Goal: Obtain resource: Obtain resource

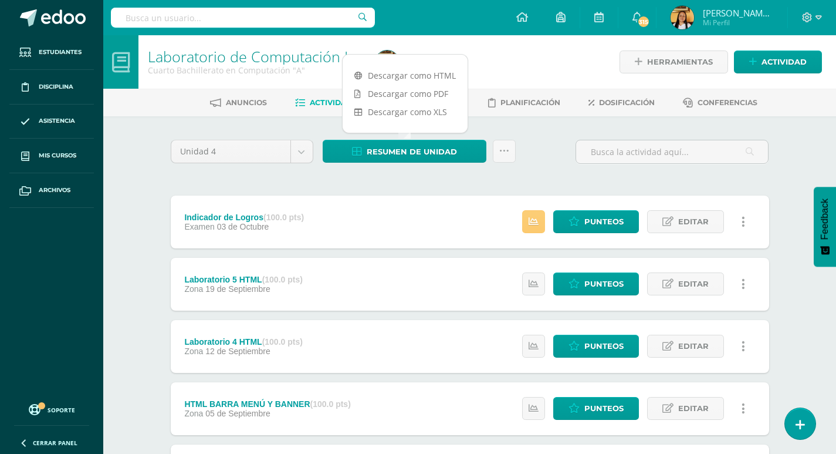
click at [144, 160] on div "Laboratorio de Computación I Cuarto Bachillerato en Computación "A" Herramienta…" at bounding box center [469, 367] width 733 height 664
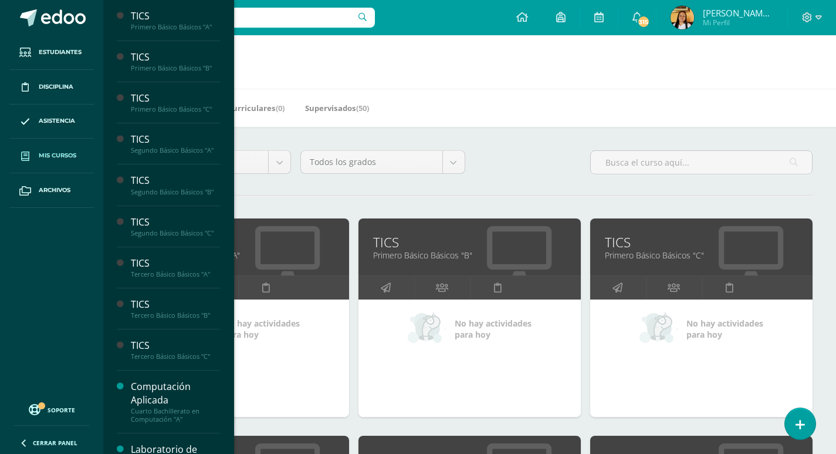
click at [363, 59] on h1 "Mis cursos" at bounding box center [469, 61] width 705 height 53
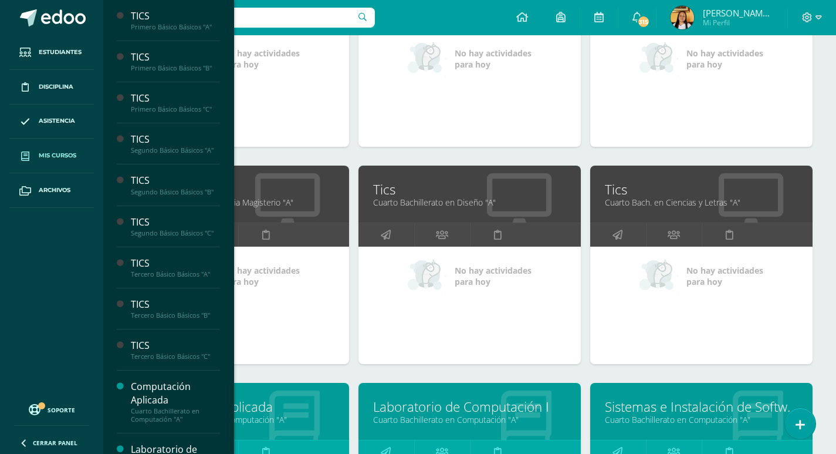
scroll to position [881, 0]
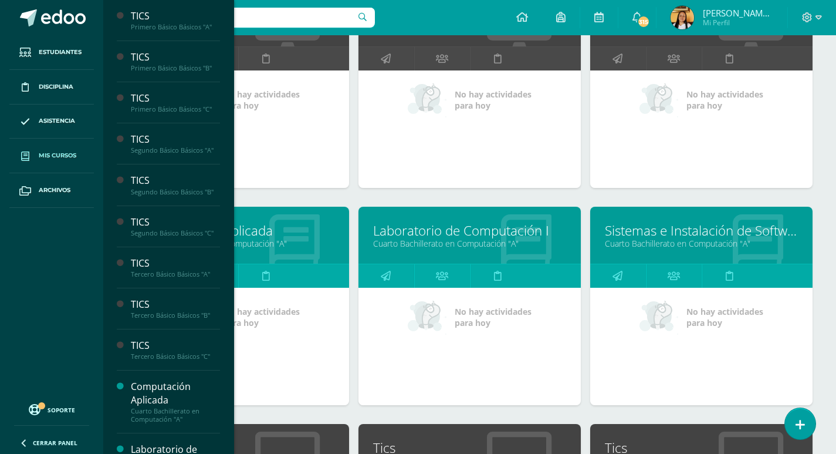
click at [429, 241] on link "Cuarto Bachillerato en Computación "A"" at bounding box center [469, 243] width 193 height 11
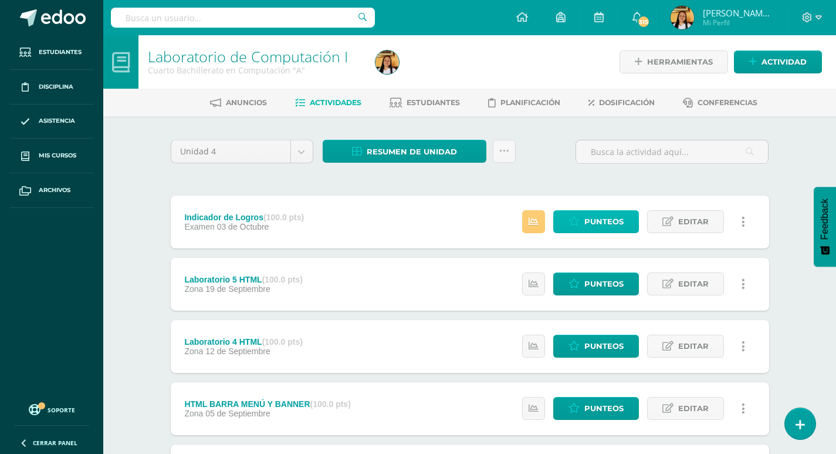
click at [584, 220] on link "Punteos" at bounding box center [597, 221] width 86 height 23
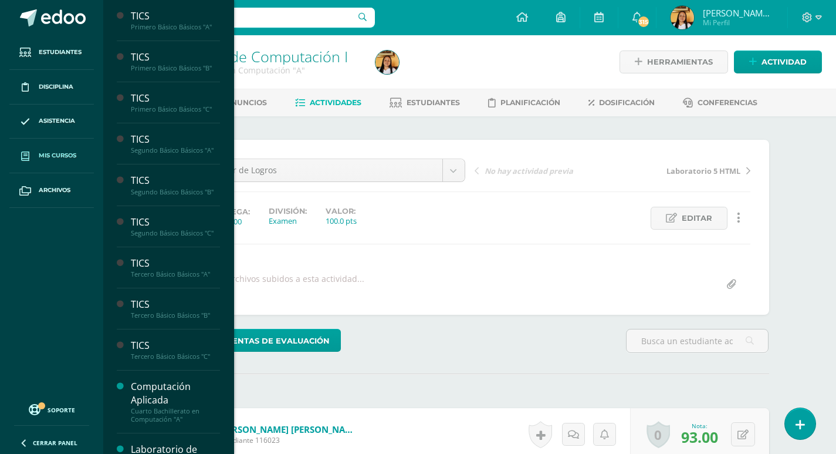
scroll to position [1, 0]
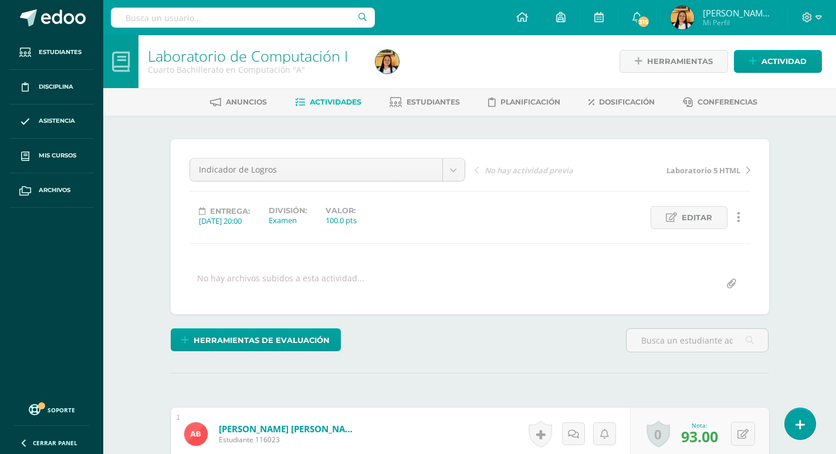
click at [313, 86] on div "Laboratorio de Computación I Cuarto Bachillerato en Computación "A"" at bounding box center [255, 61] width 232 height 53
click at [318, 100] on span "Actividades" at bounding box center [336, 101] width 52 height 9
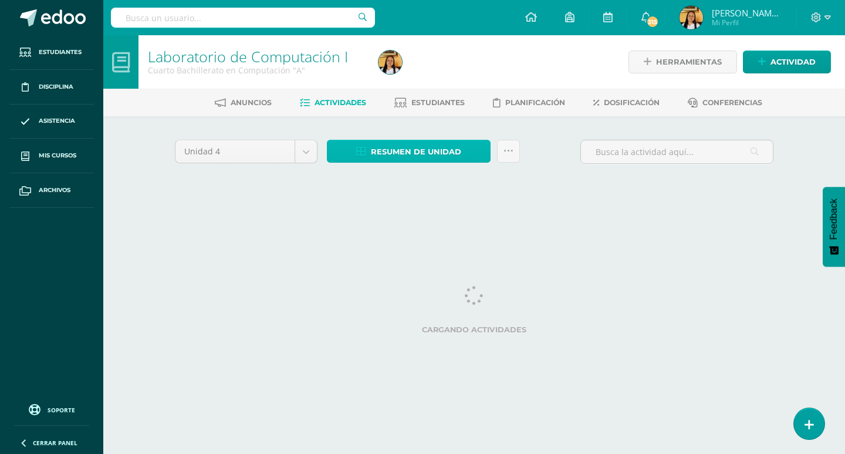
click at [376, 153] on span "Resumen de unidad" at bounding box center [416, 152] width 90 height 22
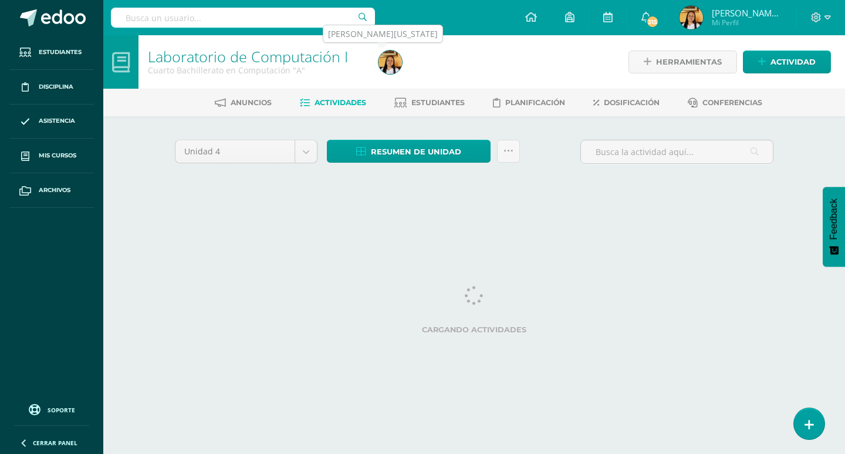
click at [387, 72] on img at bounding box center [390, 61] width 23 height 23
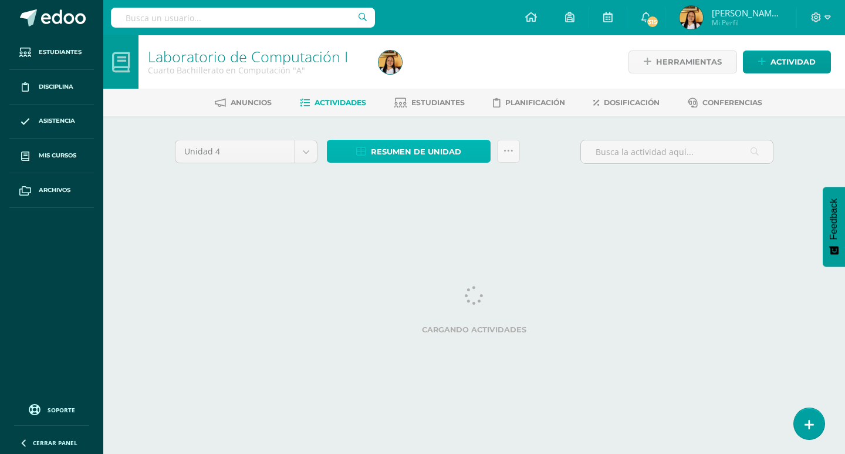
click at [391, 141] on span "Resumen de unidad" at bounding box center [416, 152] width 90 height 22
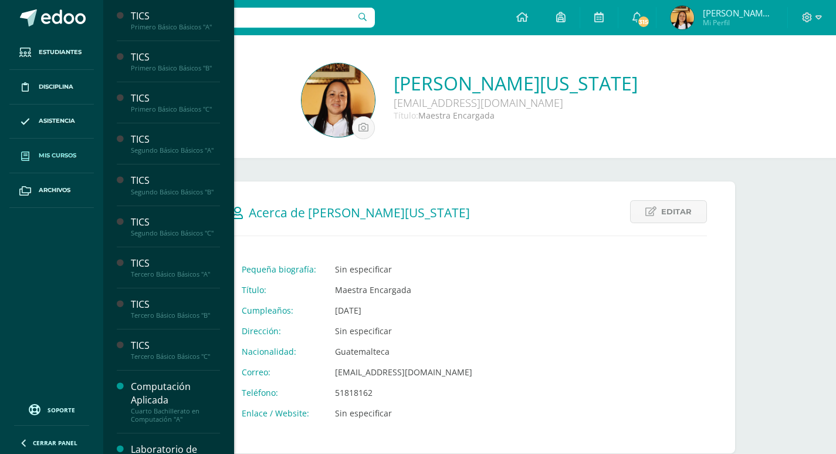
click at [51, 153] on span "Mis cursos" at bounding box center [58, 155] width 38 height 9
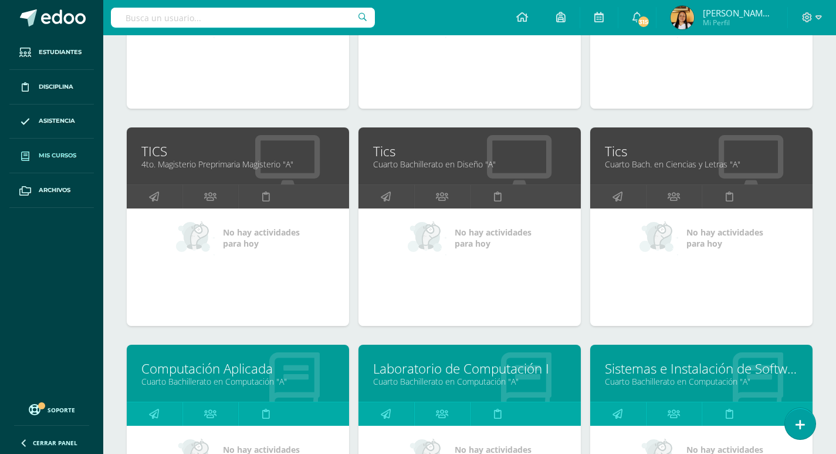
scroll to position [725, 0]
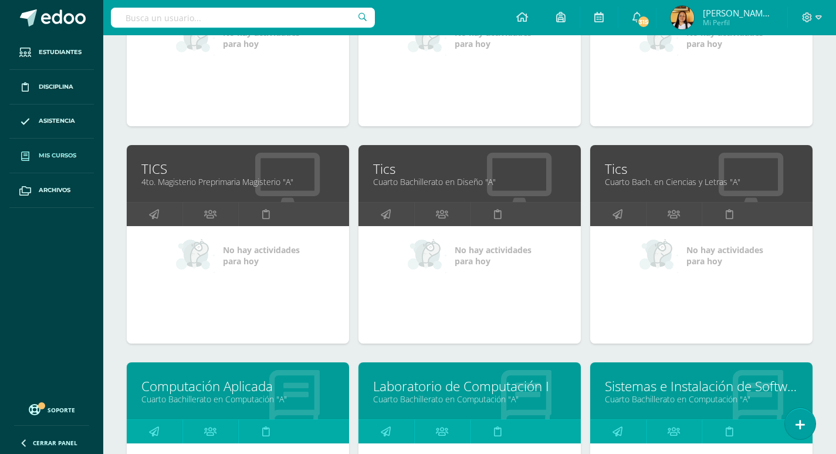
click at [265, 382] on link "Computación Aplicada" at bounding box center [237, 386] width 193 height 18
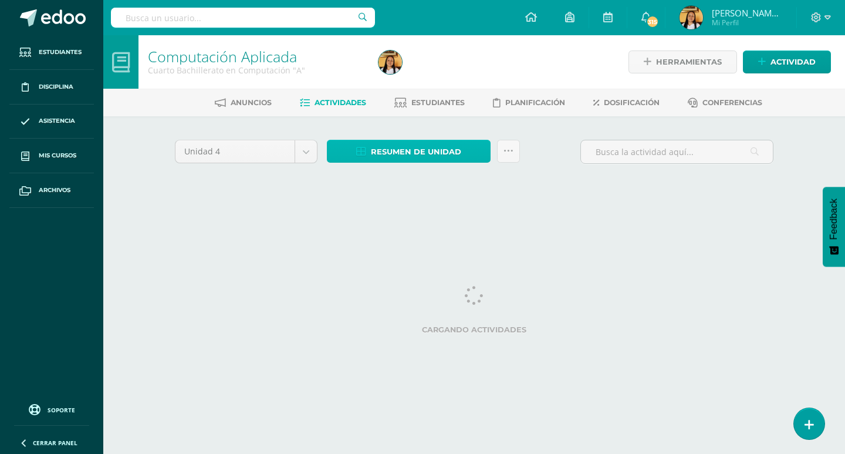
click at [441, 154] on span "Resumen de unidad" at bounding box center [416, 152] width 90 height 22
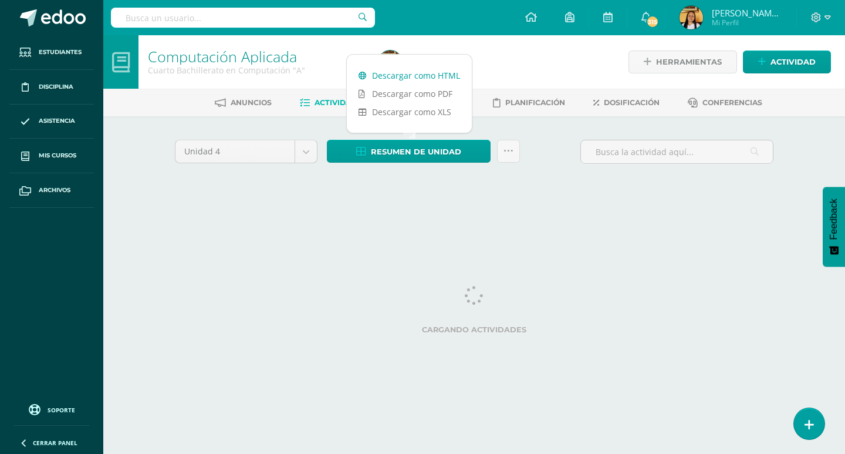
click at [377, 74] on link "Descargar como HTML" at bounding box center [409, 75] width 125 height 18
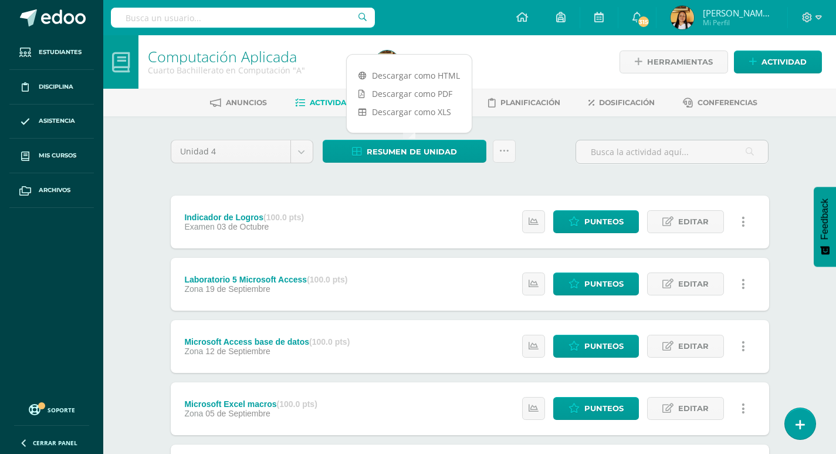
click at [162, 173] on div "Unidad 4 Unidad 1 Unidad 2 Unidad 3 Unidad 4 Resumen de unidad Subir actividade…" at bounding box center [470, 407] width 646 height 583
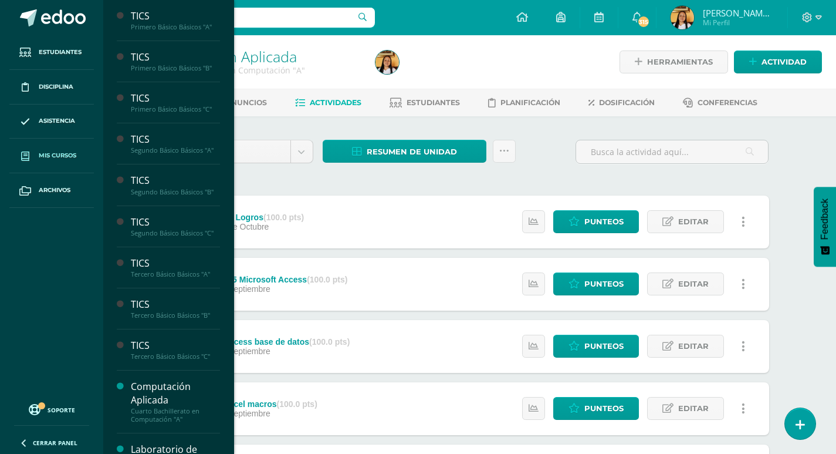
click at [26, 157] on icon at bounding box center [25, 155] width 8 height 9
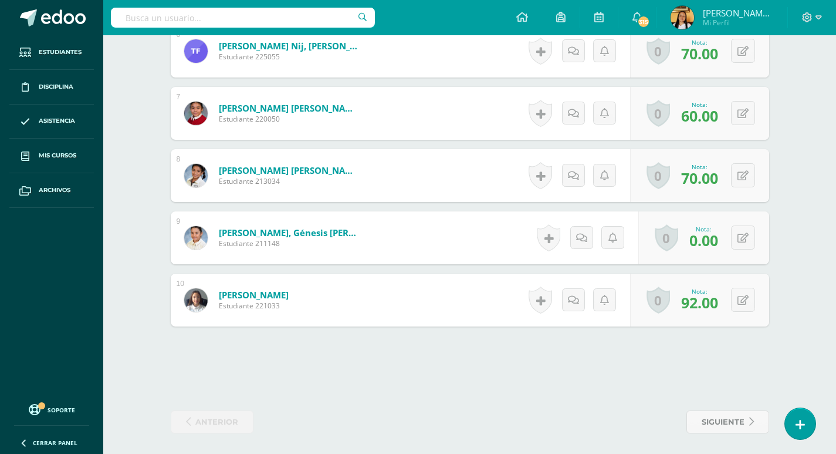
scroll to position [686, 0]
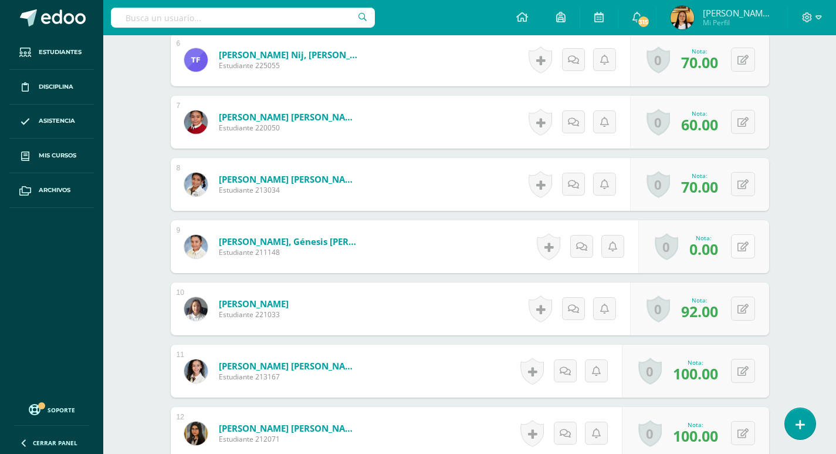
click at [739, 253] on button at bounding box center [743, 246] width 24 height 24
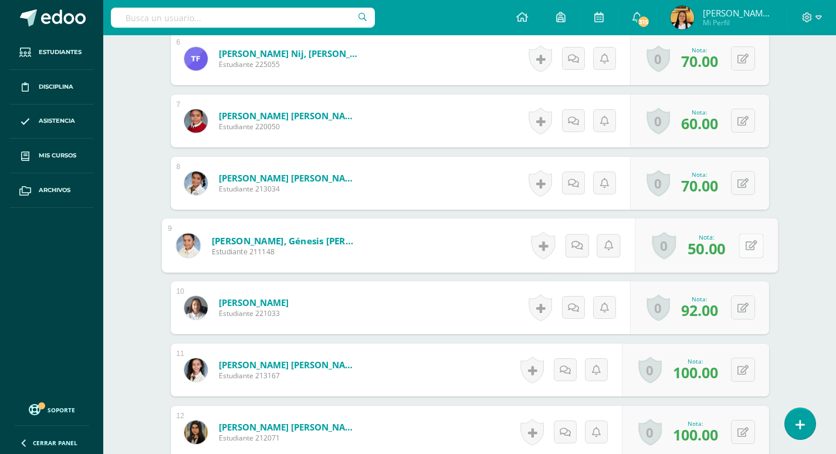
click at [745, 244] on icon at bounding box center [751, 245] width 12 height 10
click at [745, 241] on icon at bounding box center [751, 245] width 12 height 10
type input "2"
click at [744, 248] on icon at bounding box center [743, 246] width 11 height 10
type input "20"
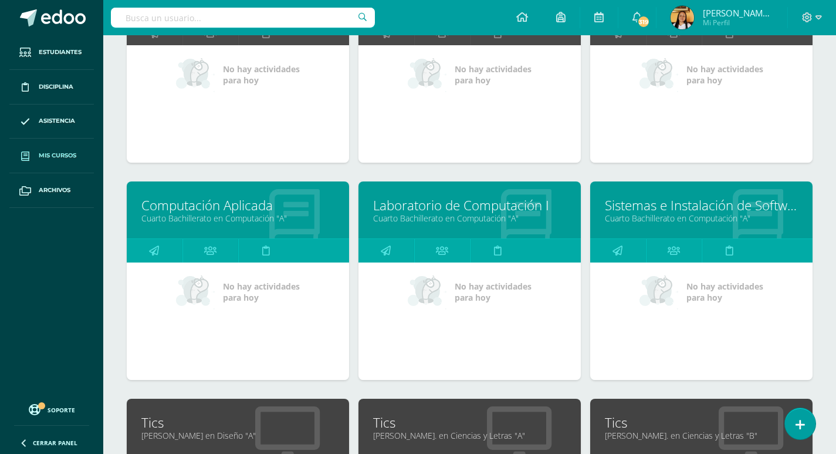
scroll to position [901, 0]
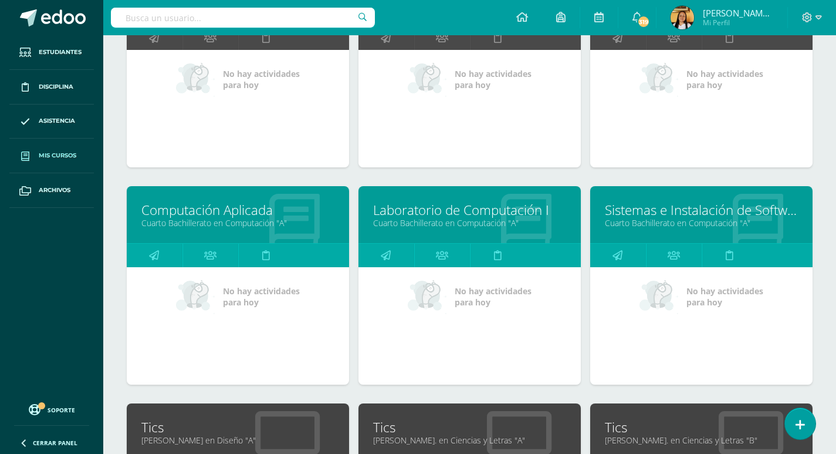
click at [471, 214] on link "Laboratorio de Computación I" at bounding box center [469, 210] width 193 height 18
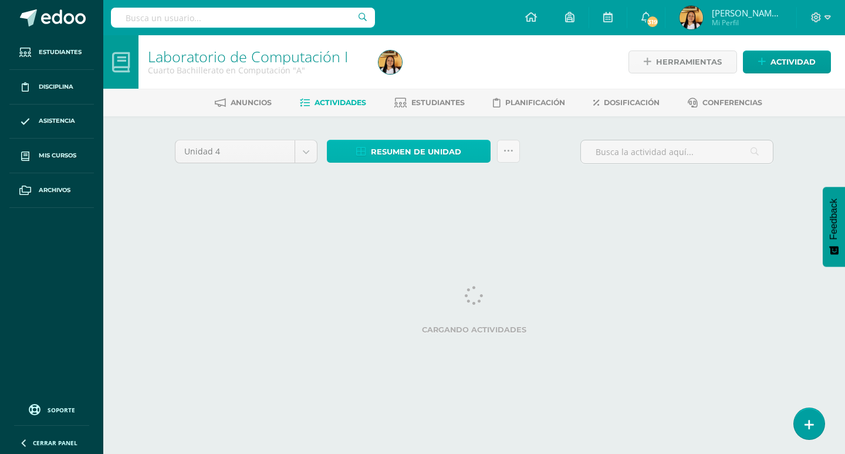
click at [448, 160] on span "Resumen de unidad" at bounding box center [416, 152] width 90 height 22
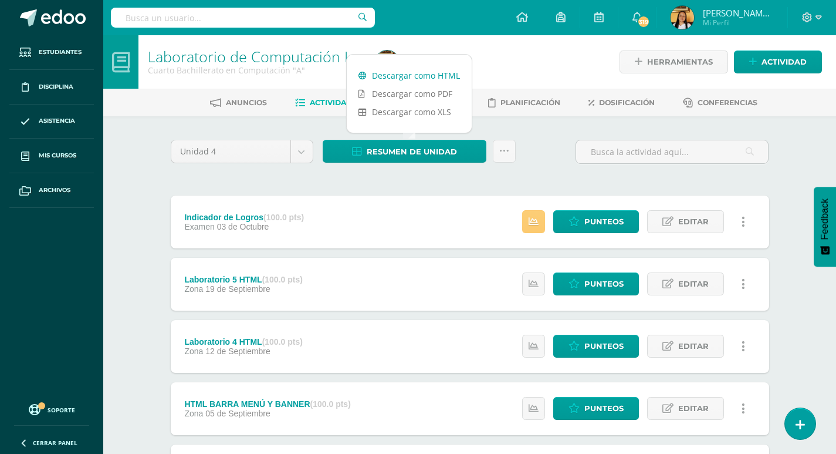
click at [424, 74] on link "Descargar como HTML" at bounding box center [409, 75] width 125 height 18
